Goal: Task Accomplishment & Management: Manage account settings

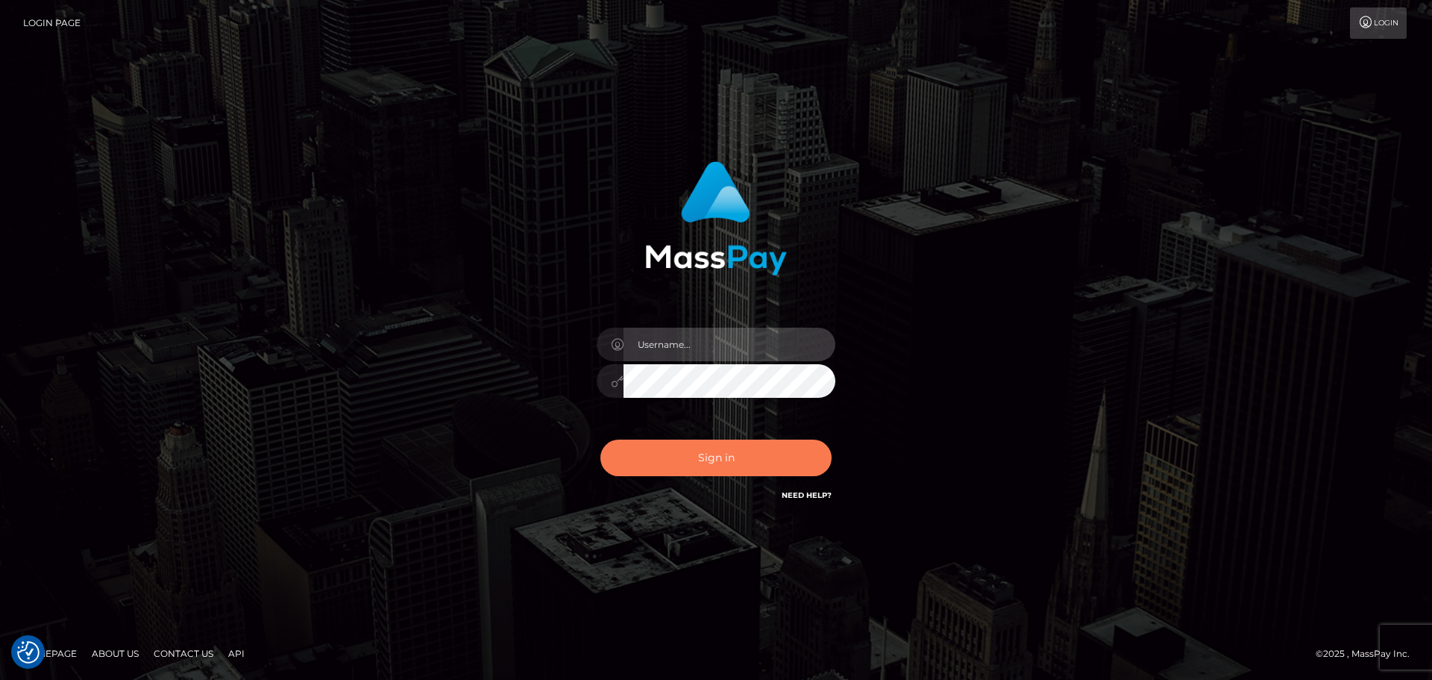
type input "Dikla Silver"
click at [757, 445] on button "Sign in" at bounding box center [716, 457] width 231 height 37
type input "Dikla Silver"
click at [730, 465] on button "Sign in" at bounding box center [716, 457] width 231 height 37
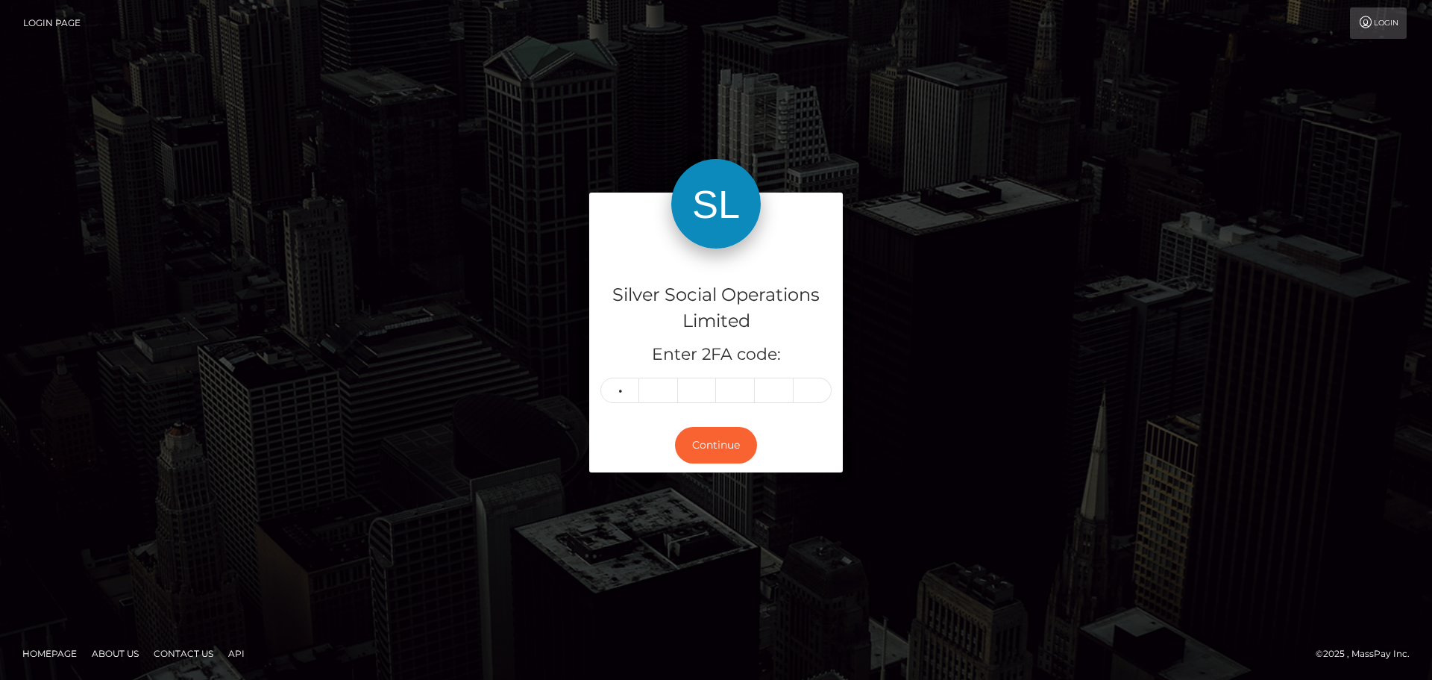
type input "7"
type input "1"
type input "0"
click at [629, 395] on input "7" at bounding box center [620, 390] width 39 height 25
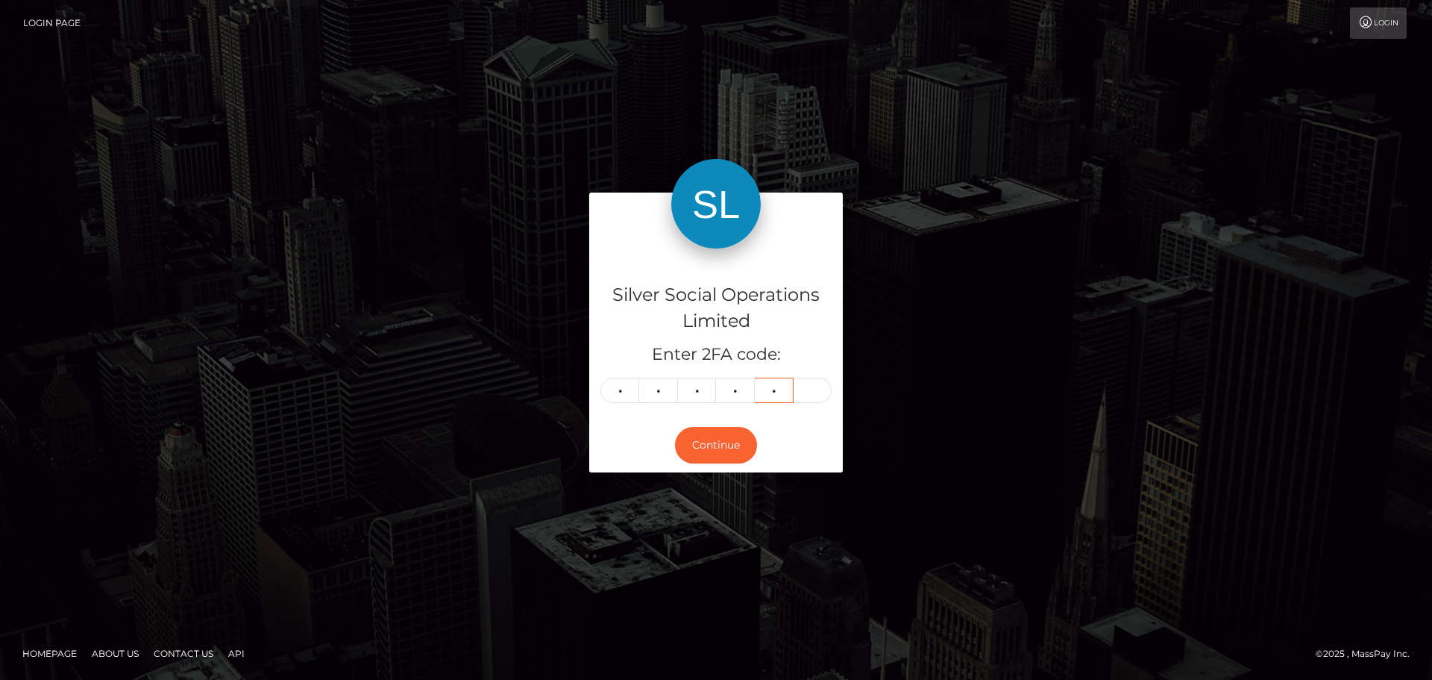
type input "1"
type input "0"
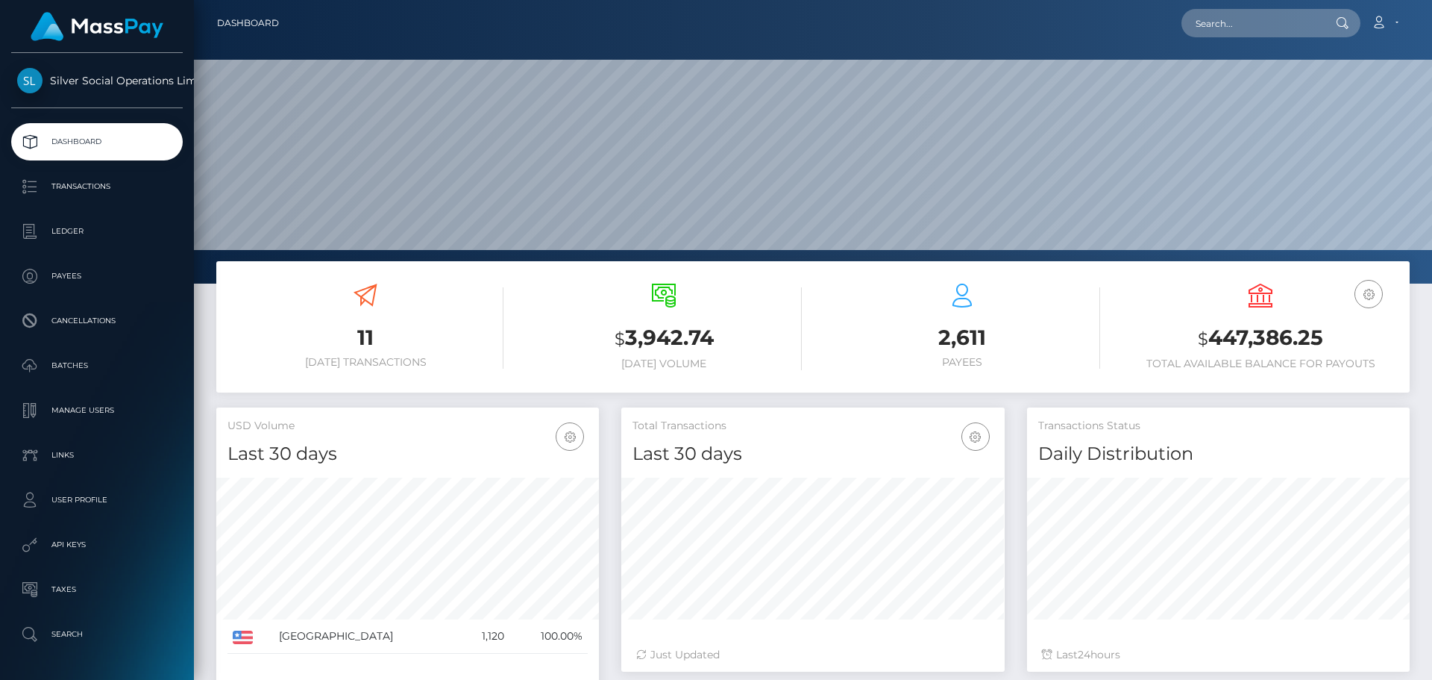
scroll to position [265, 383]
click at [1303, 338] on h3 "$ 447,386.25" at bounding box center [1261, 338] width 276 height 31
copy h3 "447,386.25"
